Goal: Entertainment & Leisure: Browse casually

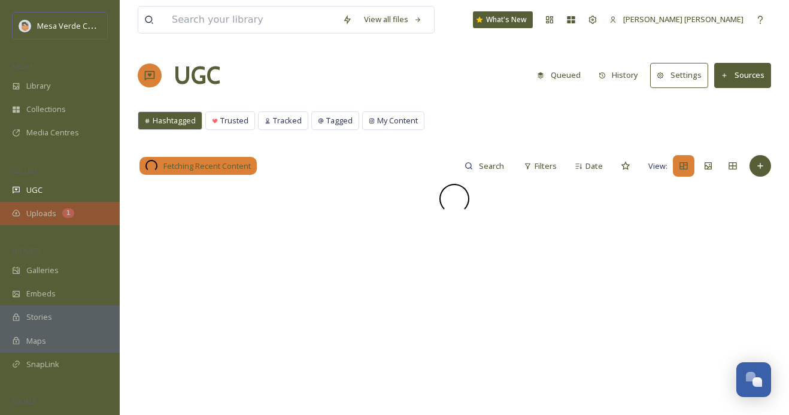
click at [49, 208] on span "Uploads" at bounding box center [41, 213] width 30 height 11
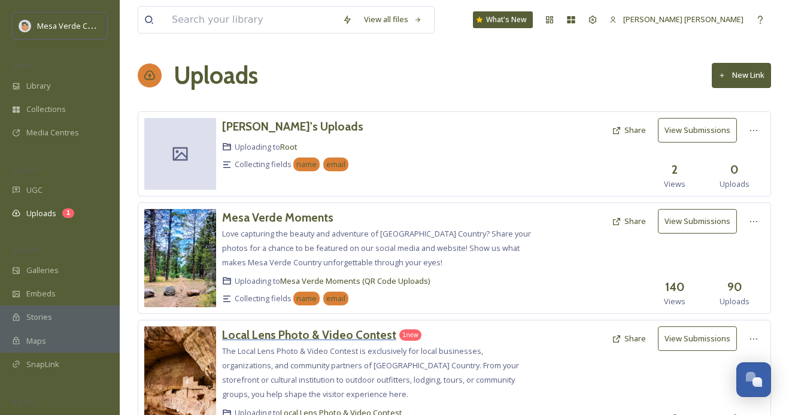
click at [290, 332] on h3 "Local Lens Photo & Video Contest" at bounding box center [309, 334] width 174 height 14
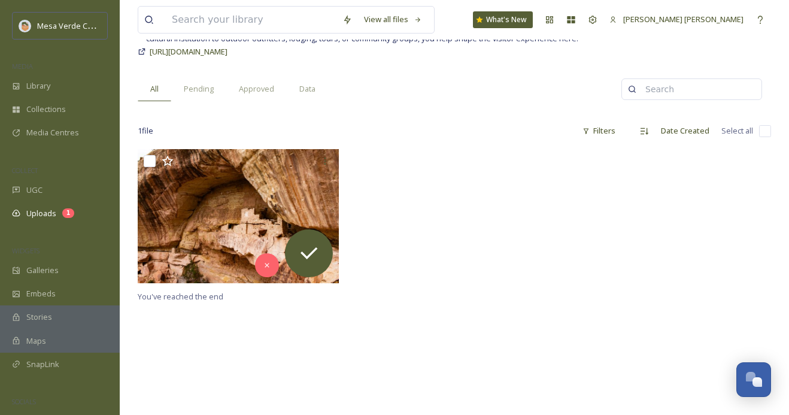
scroll to position [111, 0]
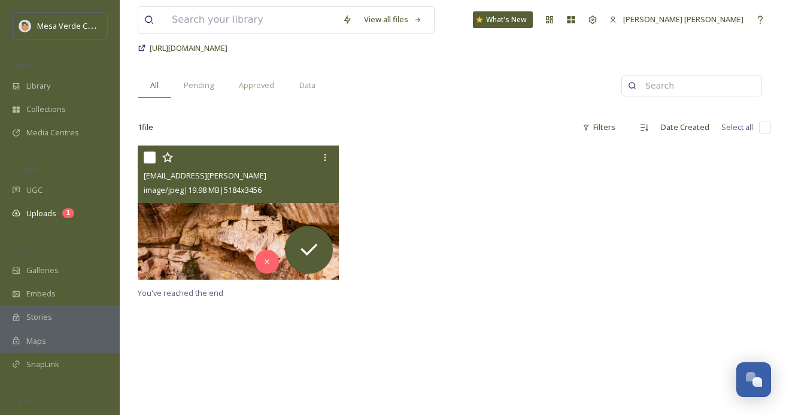
click at [246, 210] on img at bounding box center [238, 212] width 201 height 134
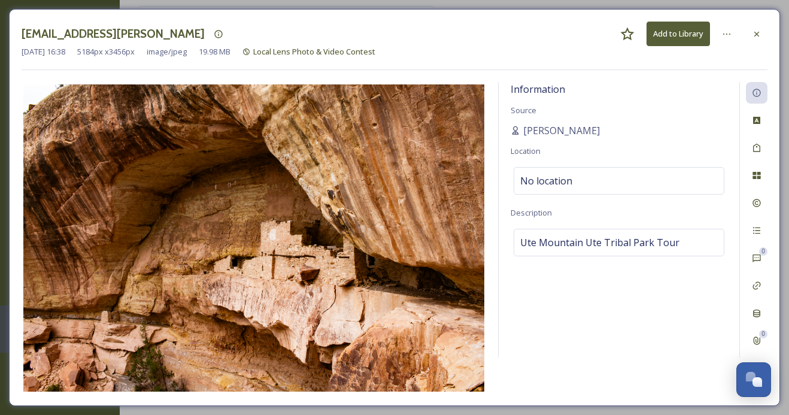
click at [758, 31] on icon at bounding box center [757, 34] width 10 height 10
